Goal: Information Seeking & Learning: Learn about a topic

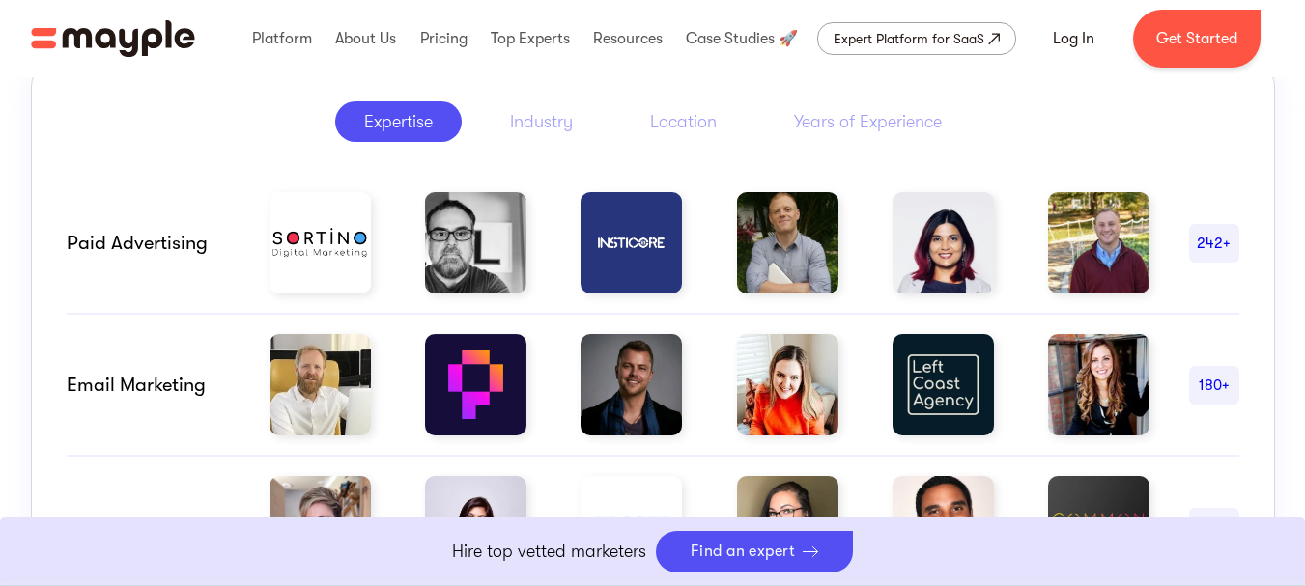
scroll to position [966, 0]
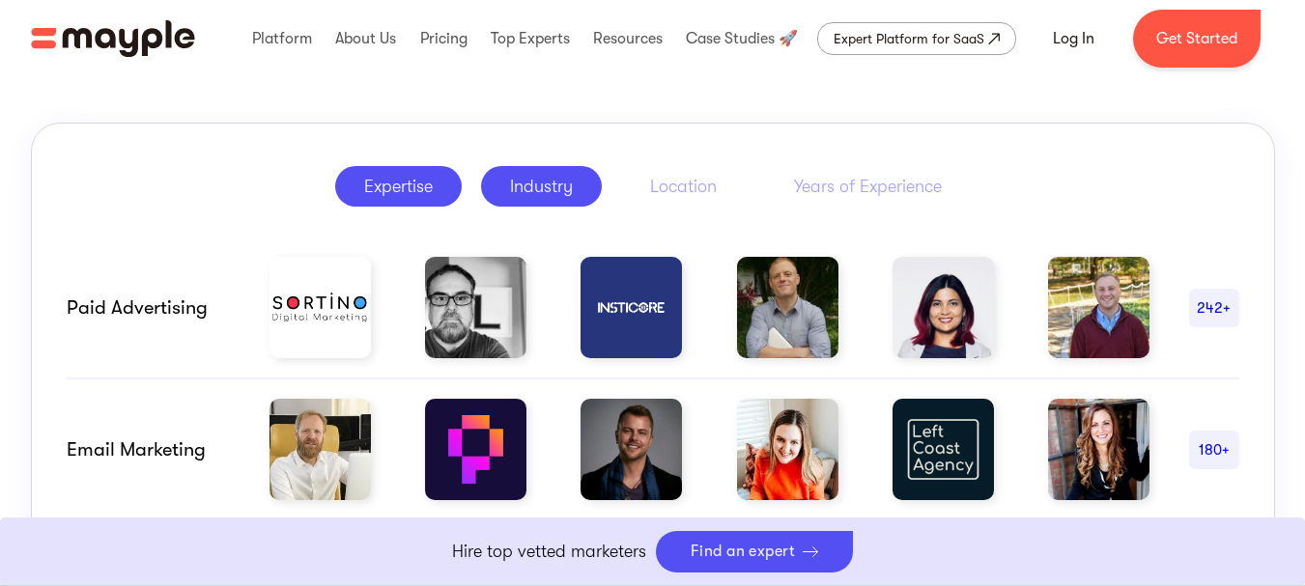
click at [582, 179] on link "Industry" at bounding box center [541, 186] width 121 height 41
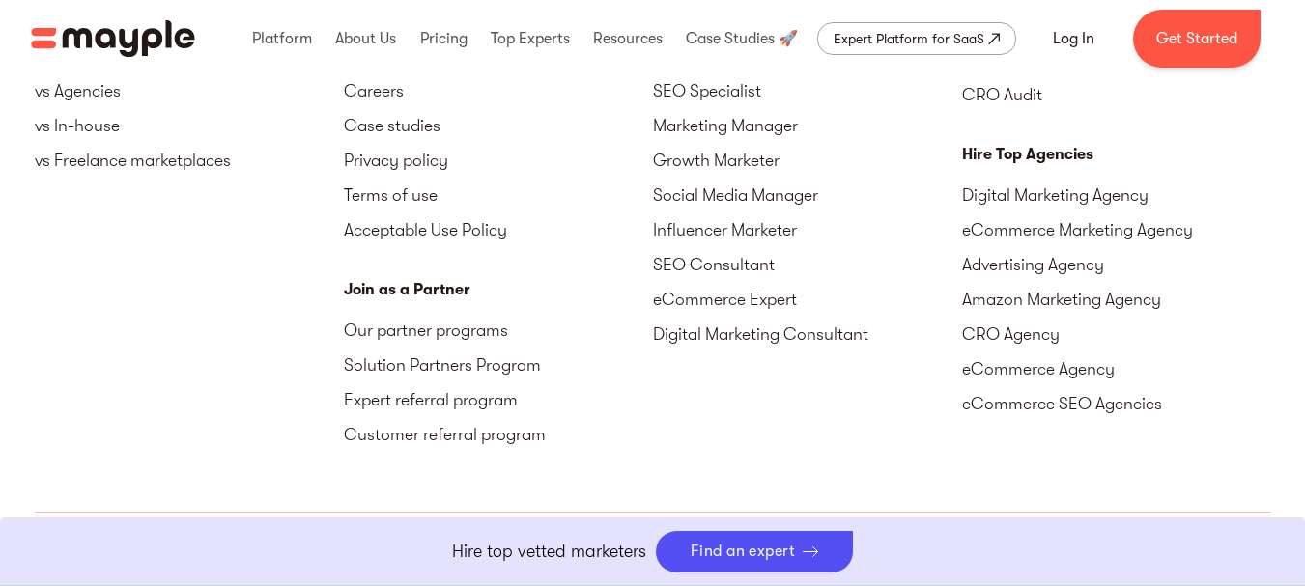
scroll to position [9021, 0]
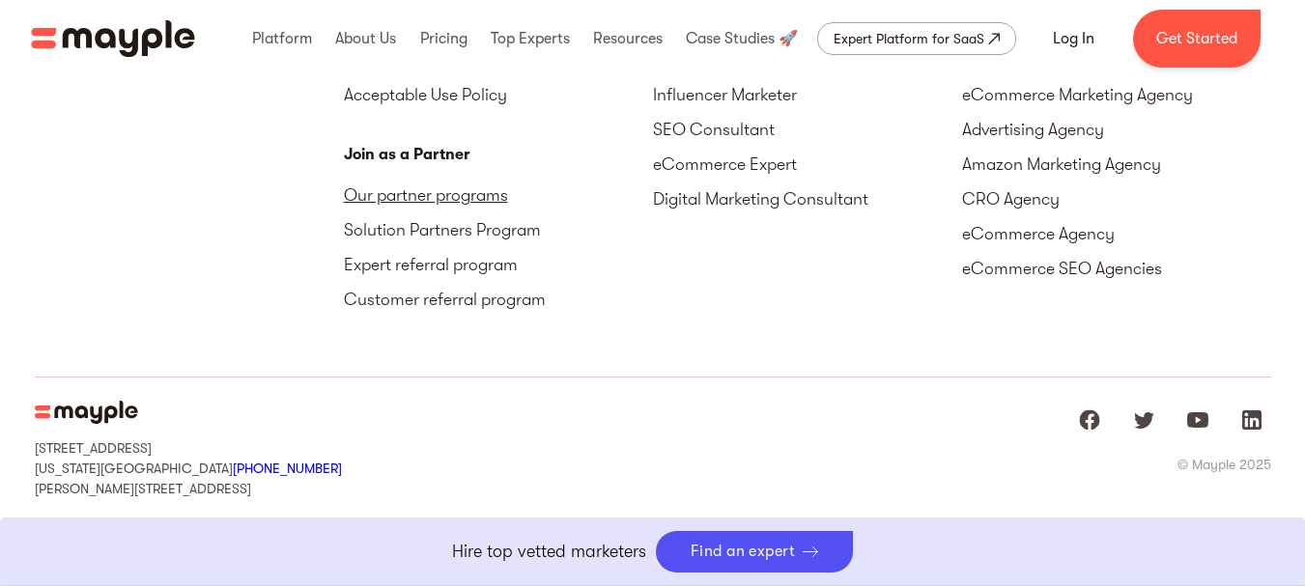
click at [401, 198] on link "Our partner programs" at bounding box center [498, 195] width 309 height 35
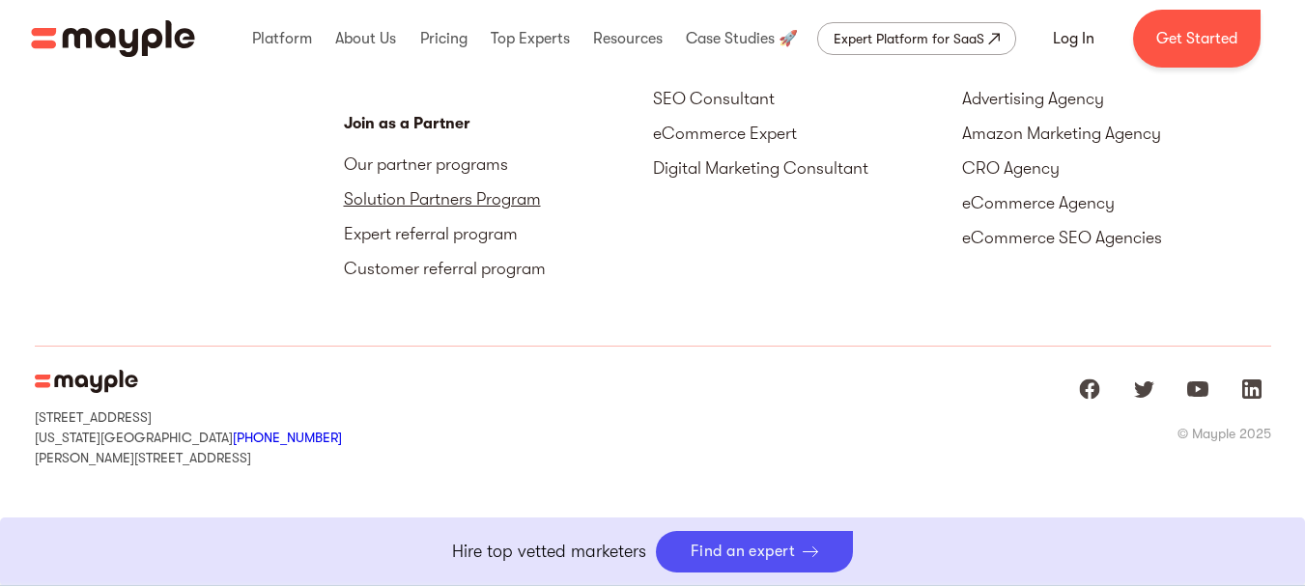
click at [473, 194] on link "Solution Partners Program" at bounding box center [498, 199] width 309 height 35
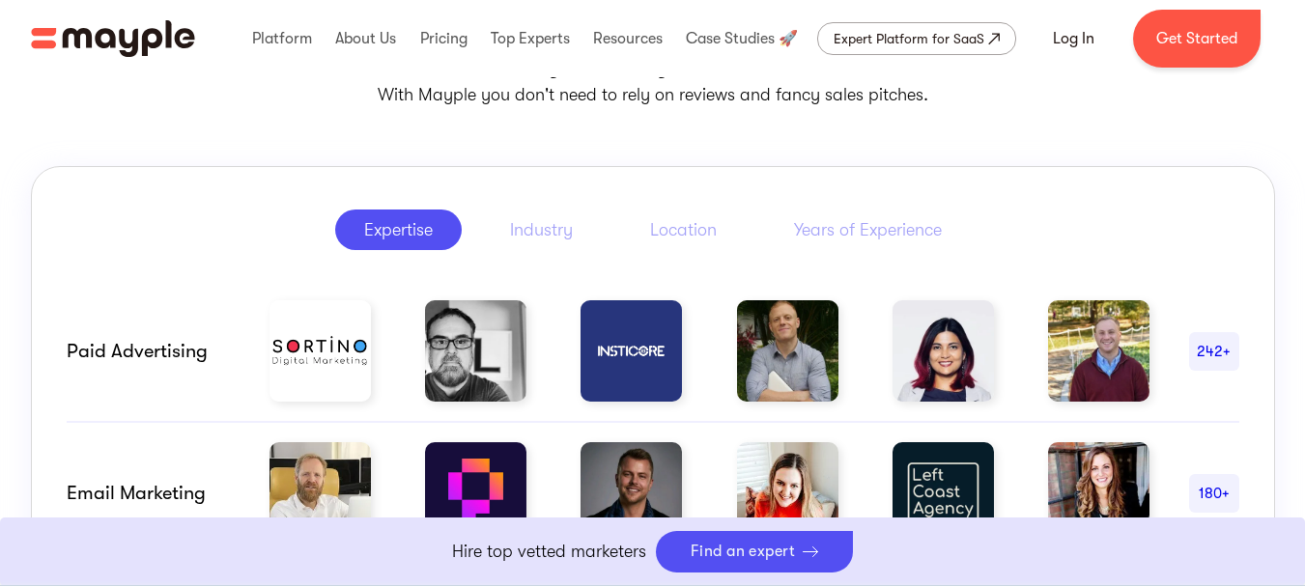
scroll to position [973, 0]
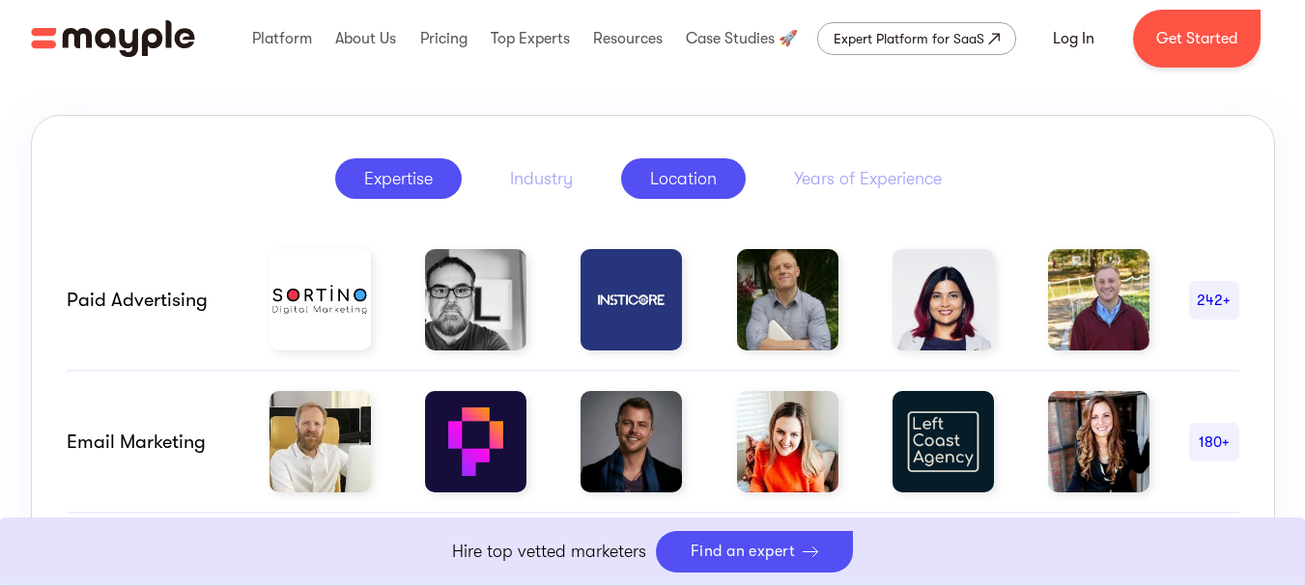
click at [678, 180] on div "Location" at bounding box center [683, 178] width 67 height 23
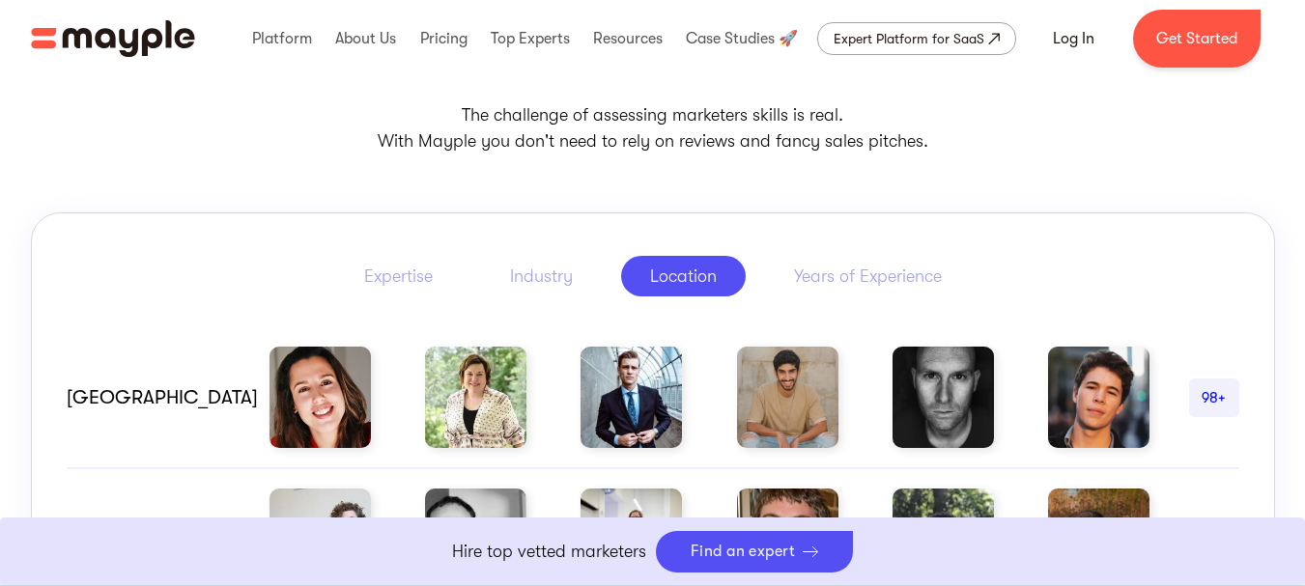
scroll to position [845, 0]
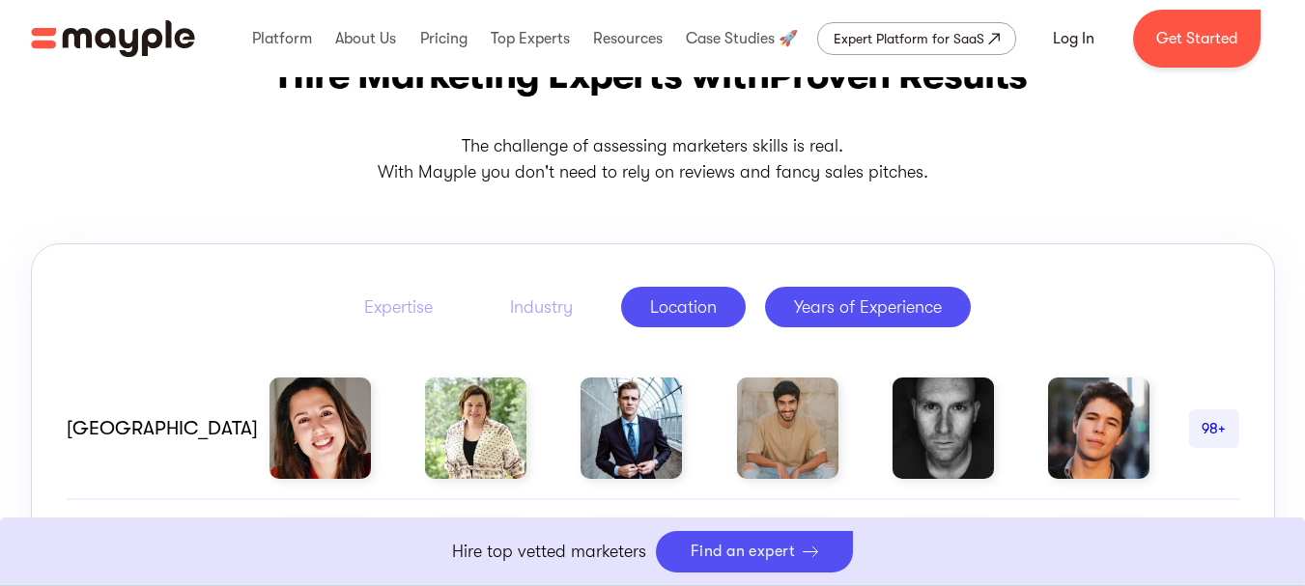
click at [812, 294] on link "Years of Experience" at bounding box center [868, 307] width 206 height 41
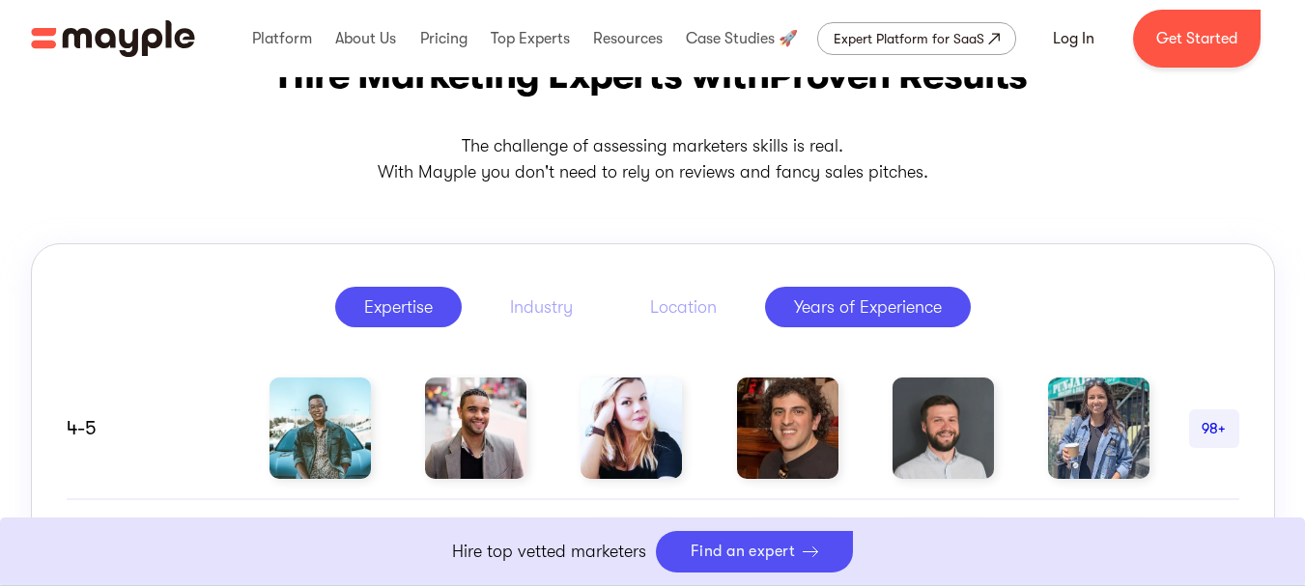
click at [417, 311] on div "Expertise" at bounding box center [398, 306] width 69 height 23
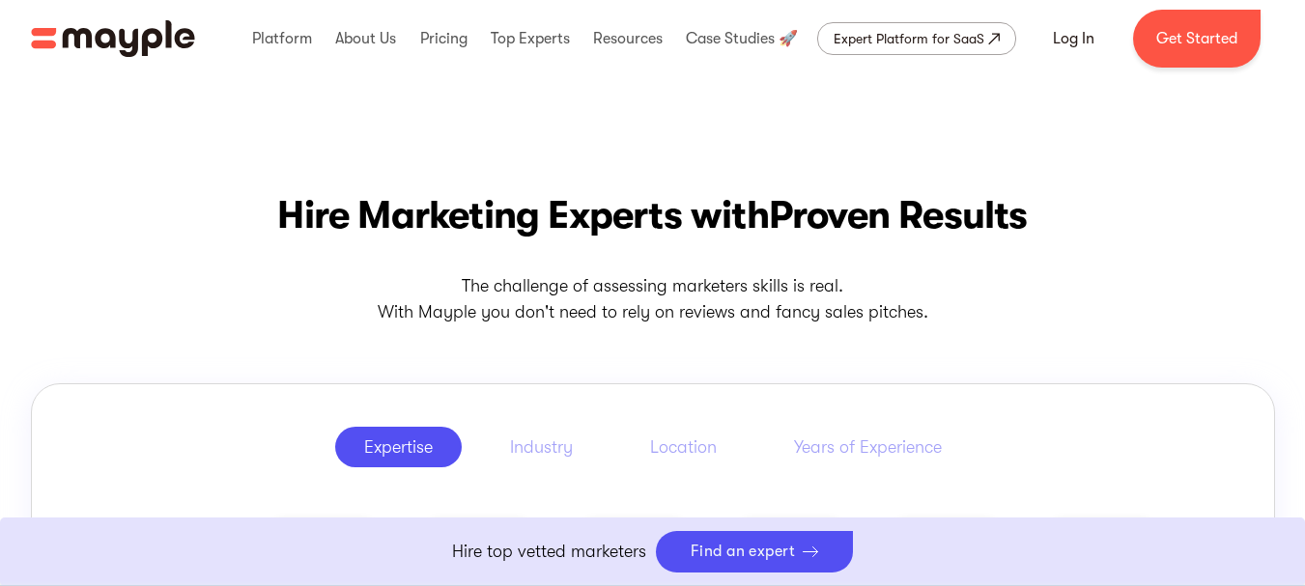
scroll to position [652, 0]
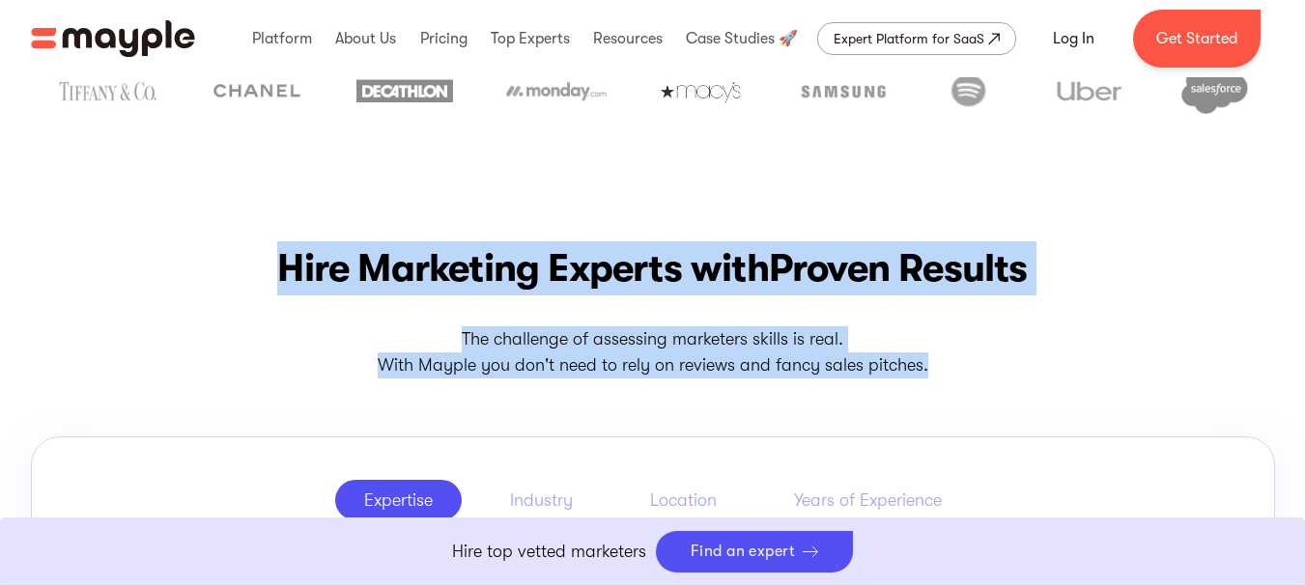
drag, startPoint x: 283, startPoint y: 242, endPoint x: 1100, endPoint y: 369, distance: 826.6
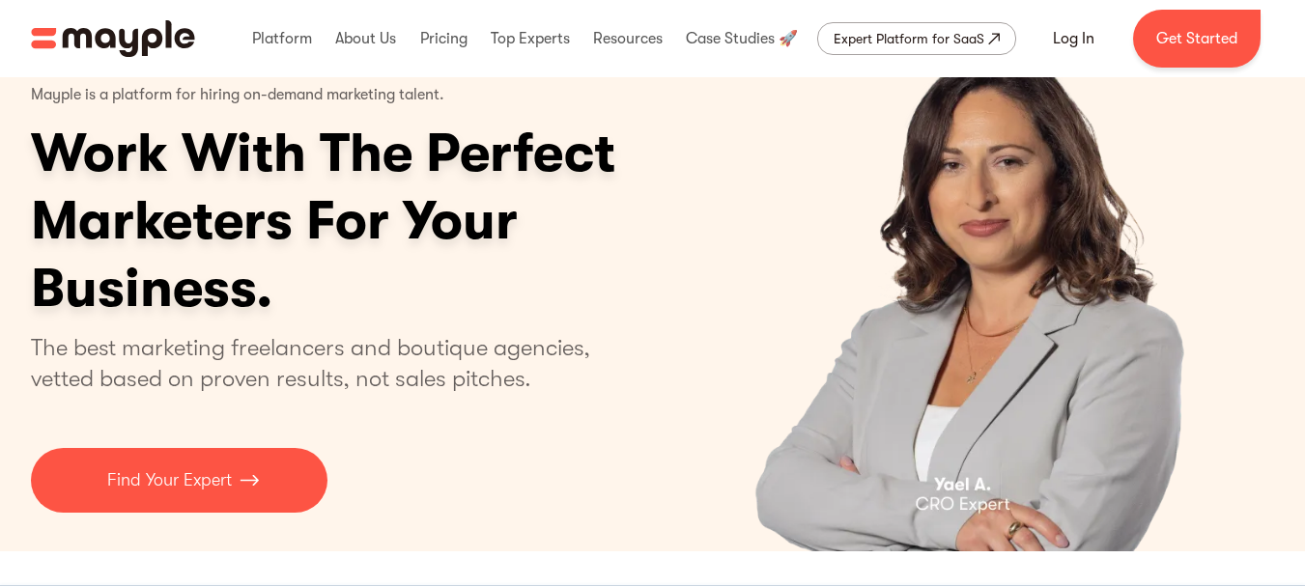
scroll to position [0, 0]
